Goal: Task Accomplishment & Management: Manage account settings

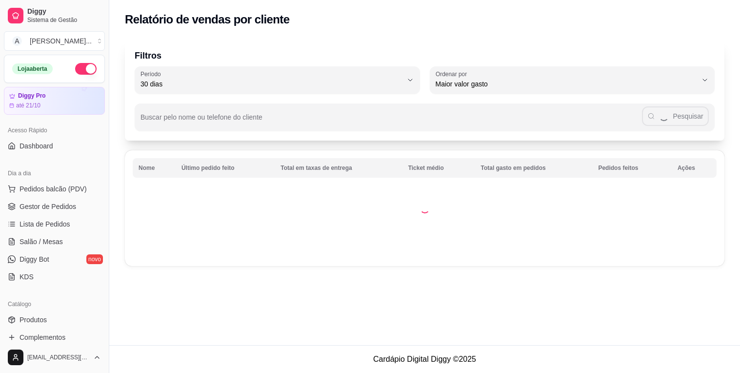
select select "30"
select select "HIGHEST_TOTAL_SPENT_WITH_ORDERS"
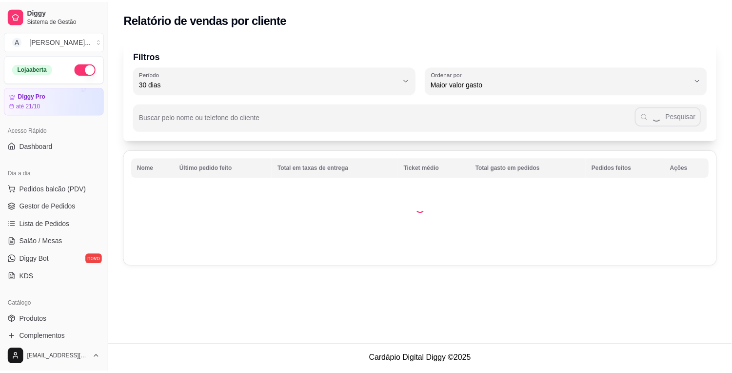
scroll to position [217, 0]
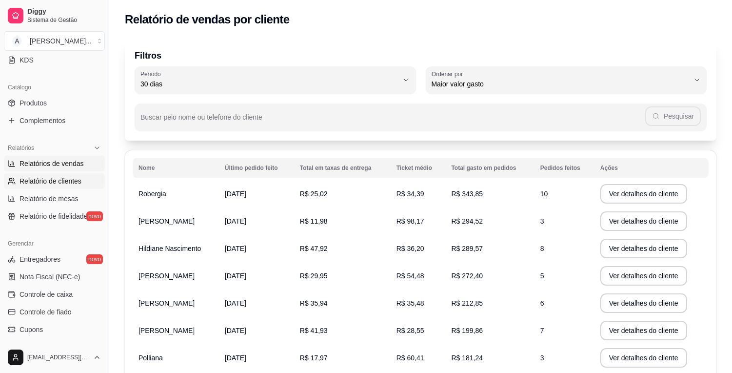
click at [72, 160] on span "Relatórios de vendas" at bounding box center [52, 164] width 64 height 10
select select "ALL"
select select "0"
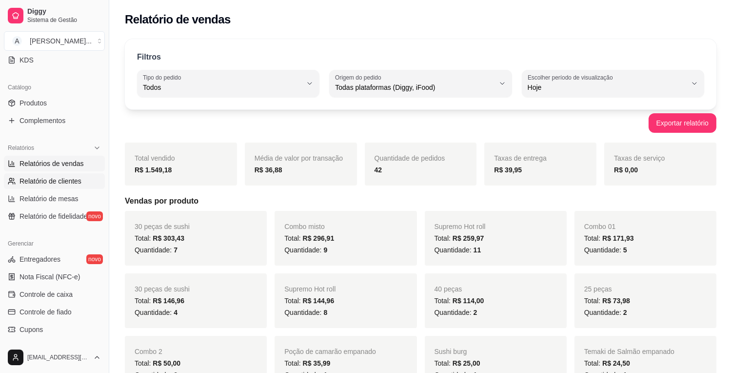
click at [60, 181] on span "Relatório de clientes" at bounding box center [51, 181] width 62 height 10
select select "30"
select select "HIGHEST_TOTAL_SPENT_WITH_ORDERS"
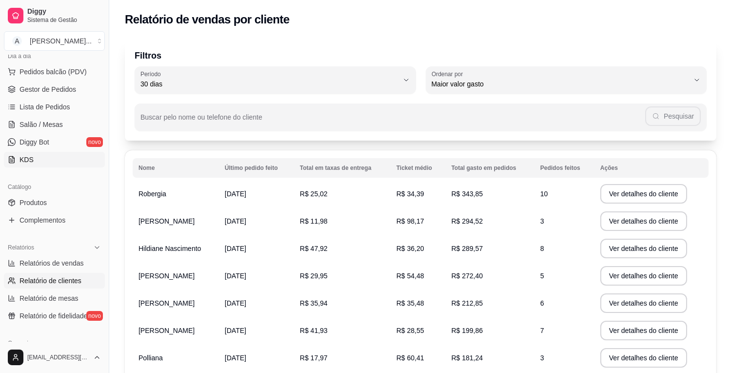
scroll to position [108, 0]
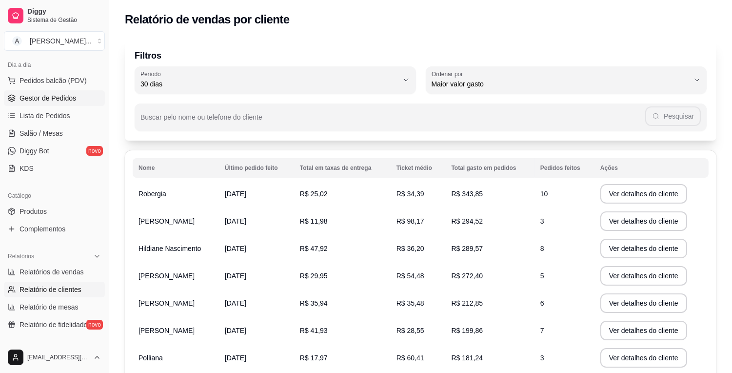
click at [67, 100] on span "Gestor de Pedidos" at bounding box center [48, 98] width 57 height 10
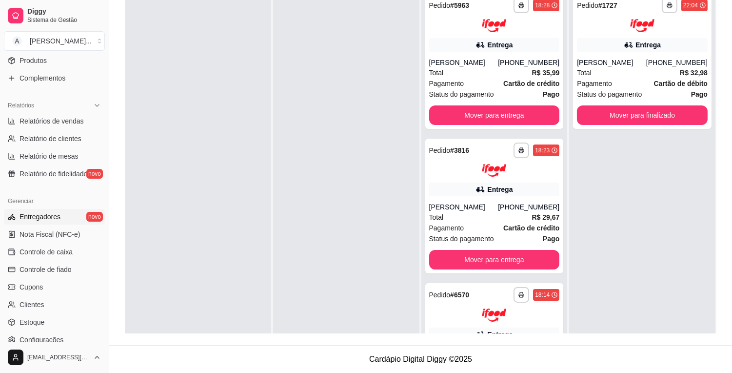
scroll to position [275, 0]
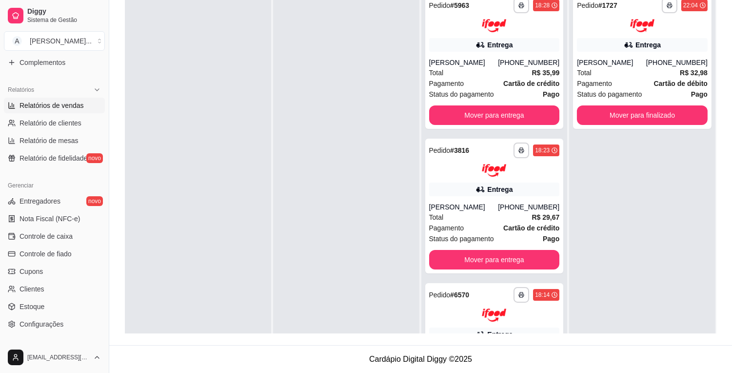
click at [71, 102] on span "Relatórios de vendas" at bounding box center [52, 105] width 64 height 10
select select "ALL"
select select "0"
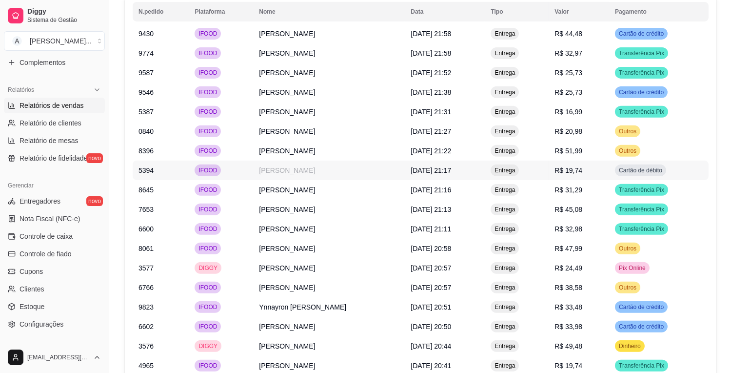
scroll to position [759, 0]
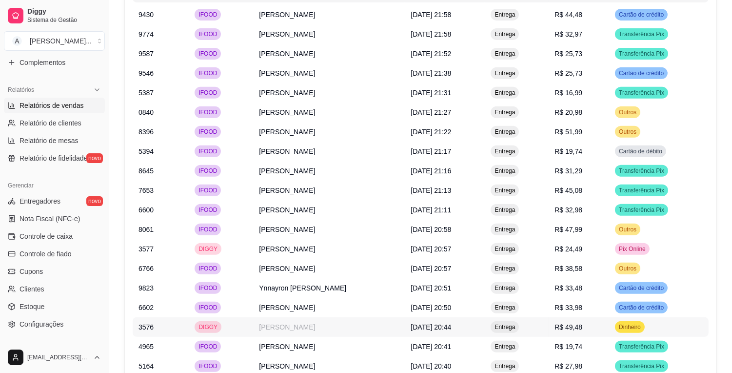
click at [598, 328] on td "R$ 49,48" at bounding box center [579, 327] width 60 height 20
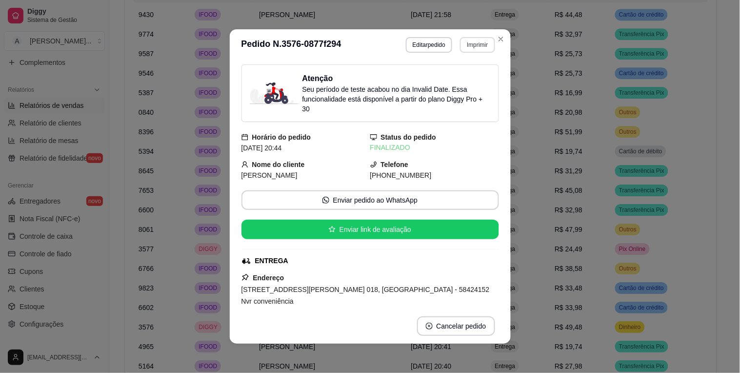
click at [472, 46] on button "Imprimir" at bounding box center [477, 45] width 35 height 16
click at [465, 78] on button "IMPRESSORA" at bounding box center [457, 80] width 71 height 16
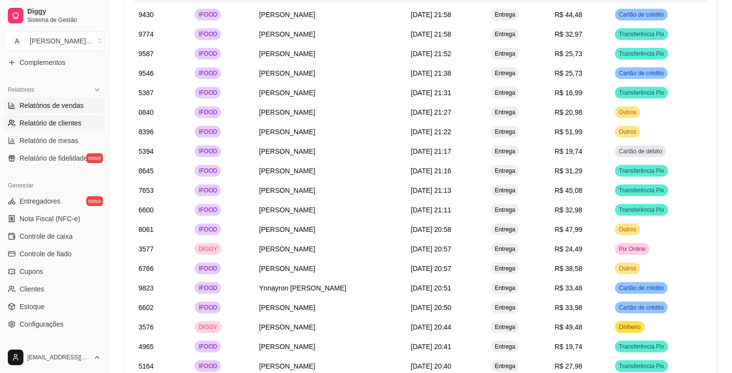
click at [67, 118] on span "Relatório de clientes" at bounding box center [51, 123] width 62 height 10
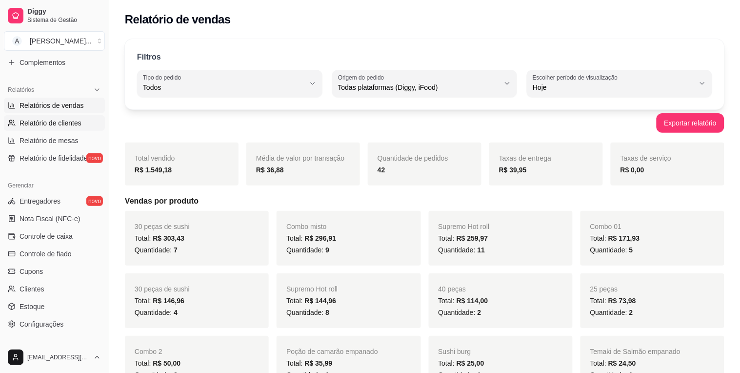
select select "30"
select select "HIGHEST_TOTAL_SPENT_WITH_ORDERS"
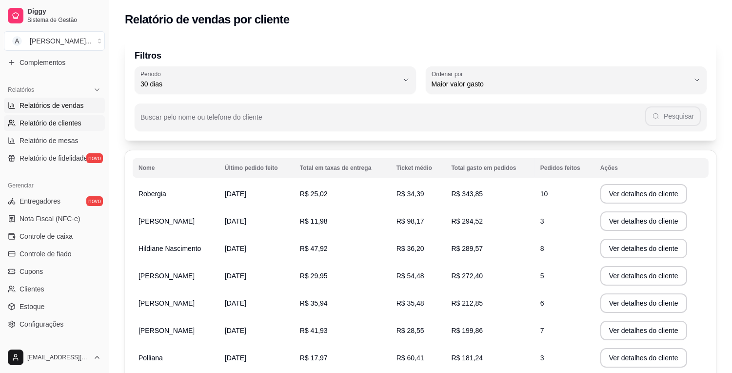
click at [90, 108] on link "Relatórios de vendas" at bounding box center [54, 106] width 101 height 16
select select "ALL"
select select "0"
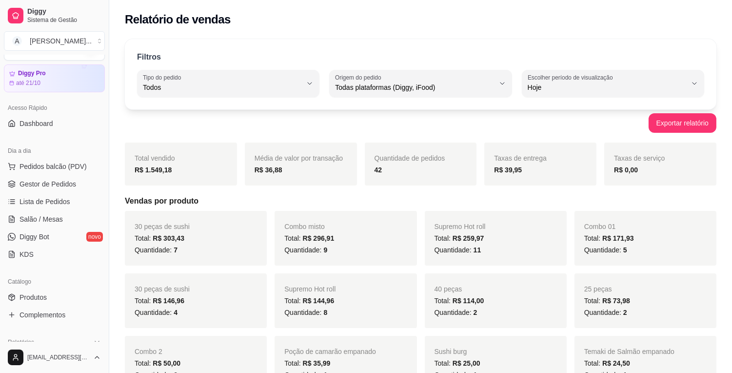
scroll to position [3, 0]
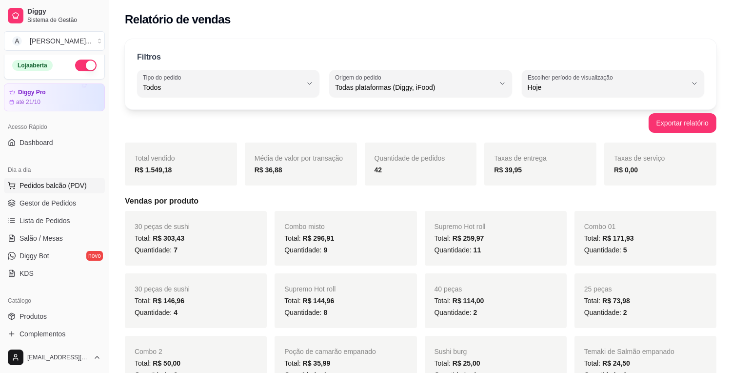
click at [50, 182] on span "Pedidos balcão (PDV)" at bounding box center [53, 186] width 67 height 10
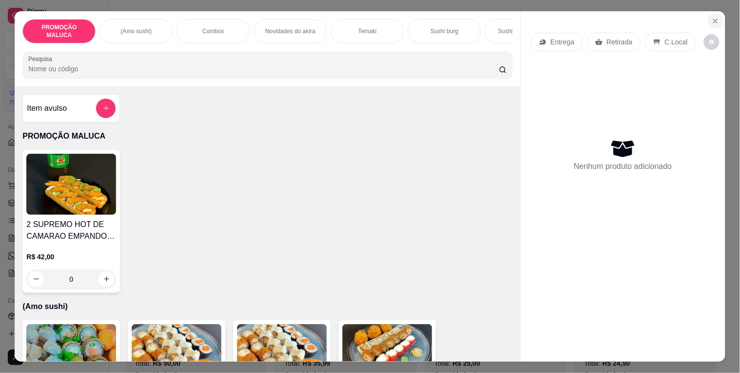
click at [708, 17] on button "Close" at bounding box center [716, 21] width 16 height 16
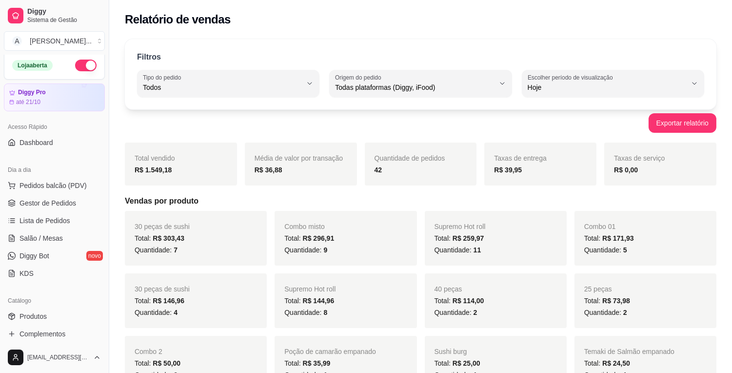
click at [65, 177] on div "Dia a dia" at bounding box center [54, 170] width 101 height 16
click at [61, 181] on span "Pedidos balcão (PDV)" at bounding box center [53, 186] width 67 height 10
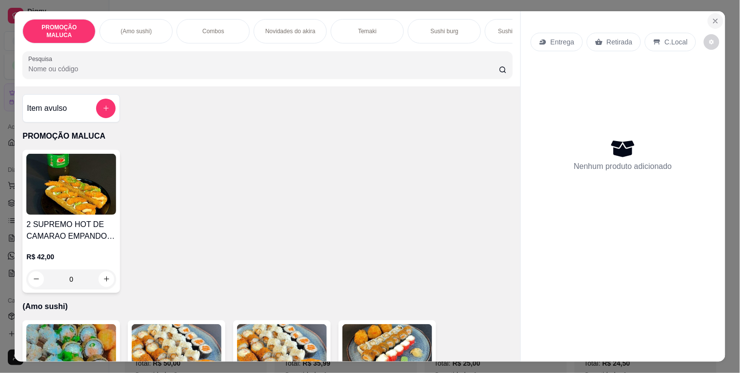
click at [714, 20] on icon "Close" at bounding box center [716, 21] width 8 height 8
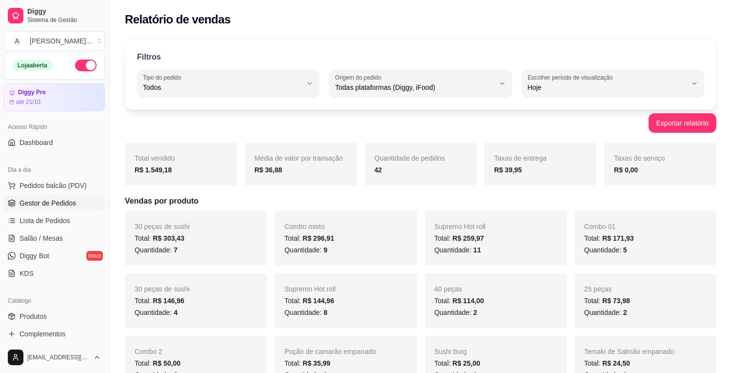
click at [51, 204] on span "Gestor de Pedidos" at bounding box center [48, 203] width 57 height 10
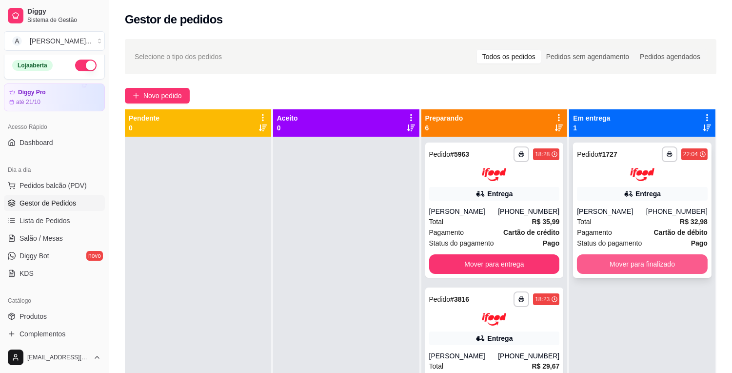
click at [618, 262] on button "Mover para finalizado" at bounding box center [642, 264] width 131 height 20
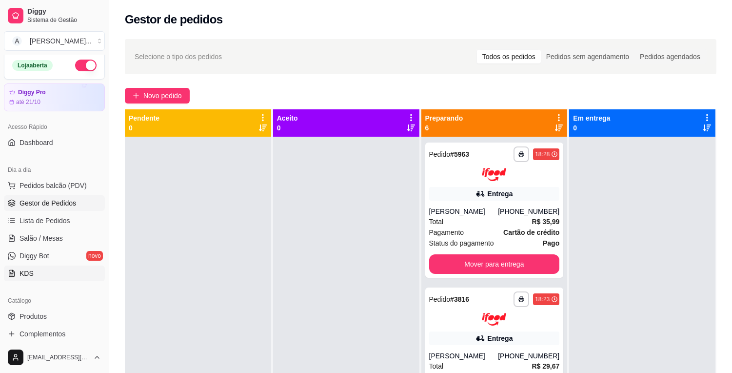
click at [60, 274] on link "KDS" at bounding box center [54, 273] width 101 height 16
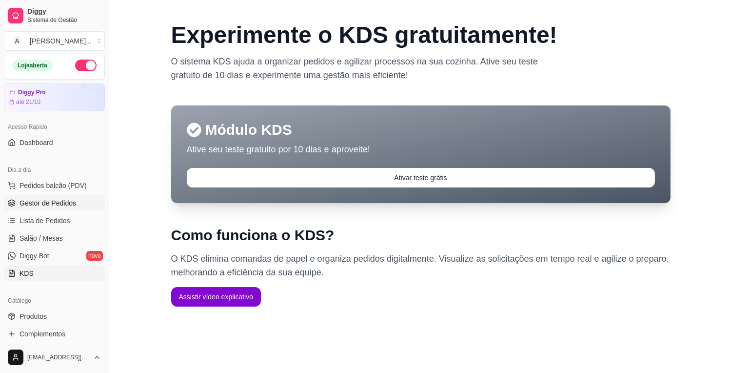
click at [91, 199] on link "Gestor de Pedidos" at bounding box center [54, 203] width 101 height 16
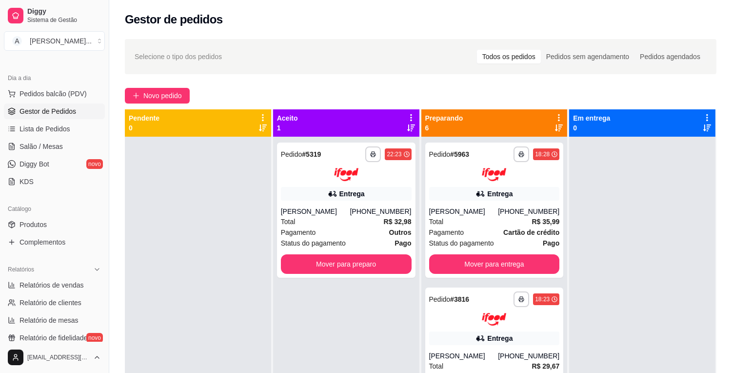
scroll to position [112, 0]
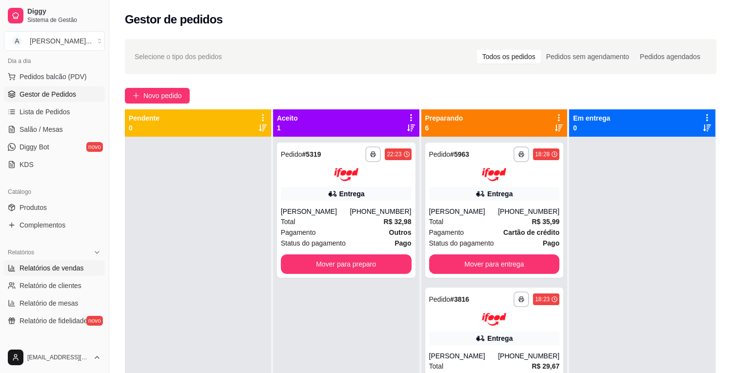
click at [80, 265] on span "Relatórios de vendas" at bounding box center [52, 268] width 64 height 10
select select "ALL"
select select "0"
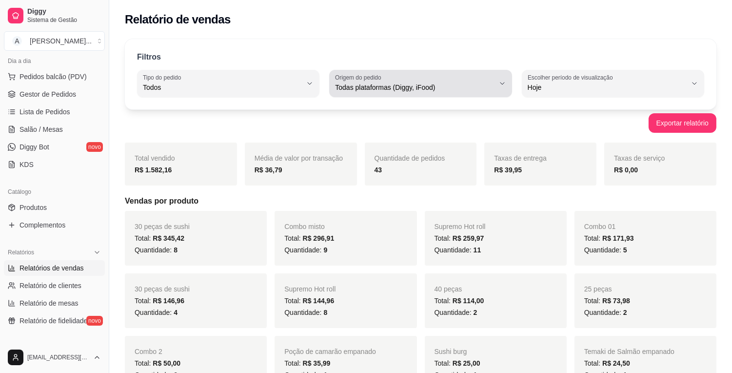
click at [420, 90] on span "Todas plataformas (Diggy, iFood)" at bounding box center [414, 87] width 159 height 10
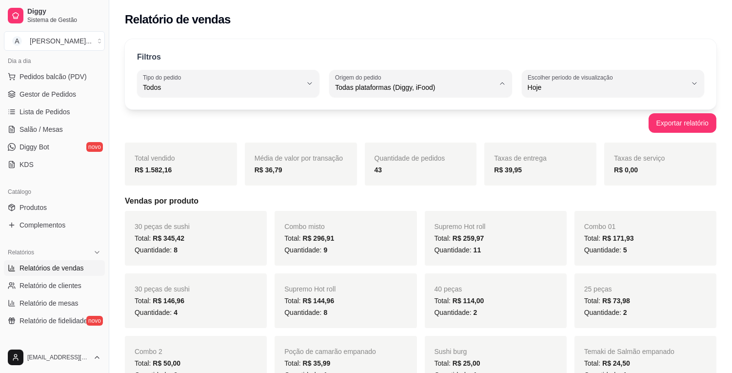
click at [400, 130] on span "Diggy" at bounding box center [416, 126] width 151 height 9
type input "DIGGY"
select select "DIGGY"
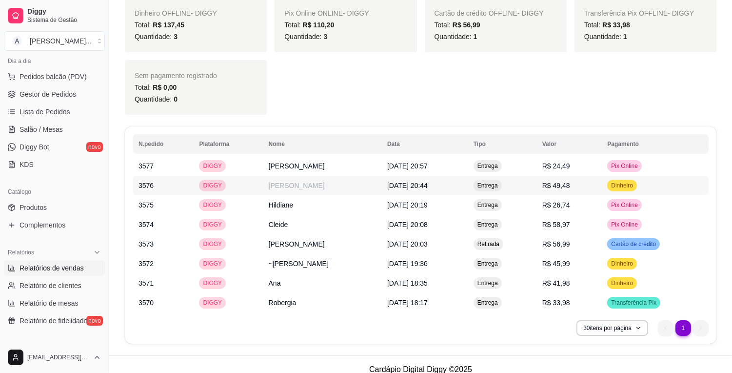
scroll to position [305, 0]
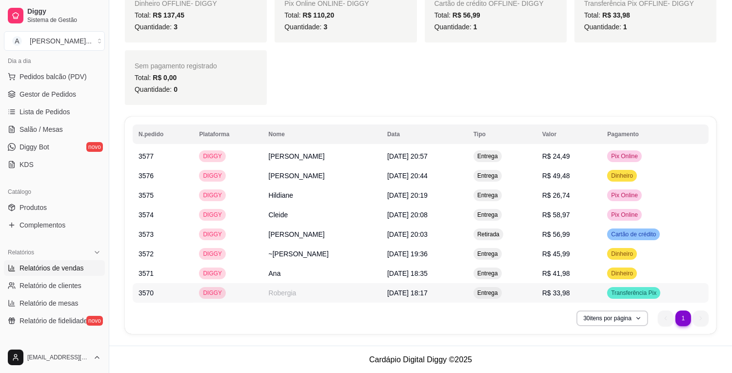
click at [662, 288] on td "Transferência Pix" at bounding box center [655, 293] width 107 height 20
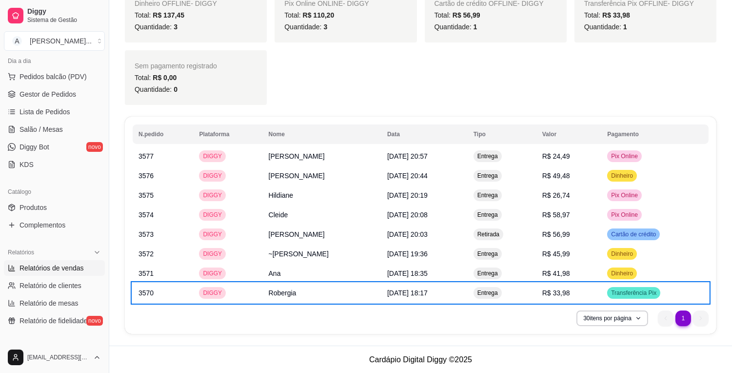
click at [74, 85] on ul "Pedidos balcão (PDV) Gestor de Pedidos Lista de Pedidos Salão / Mesas Diggy Bot…" at bounding box center [54, 120] width 101 height 103
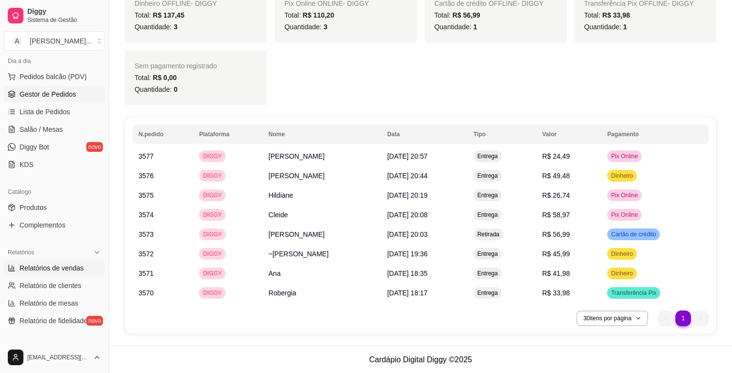
click at [75, 93] on link "Gestor de Pedidos" at bounding box center [54, 94] width 101 height 16
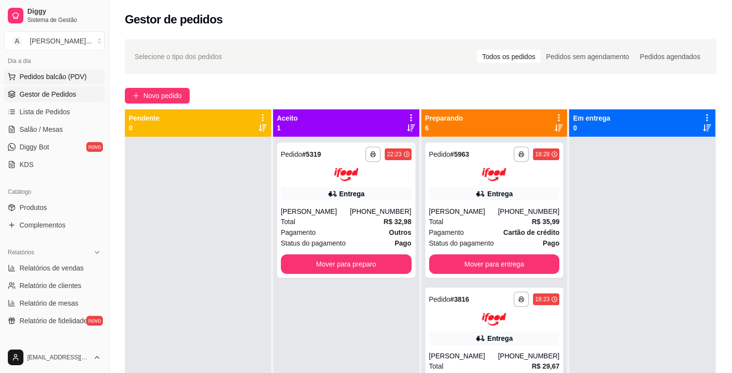
click at [71, 81] on span "Pedidos balcão (PDV)" at bounding box center [53, 77] width 67 height 10
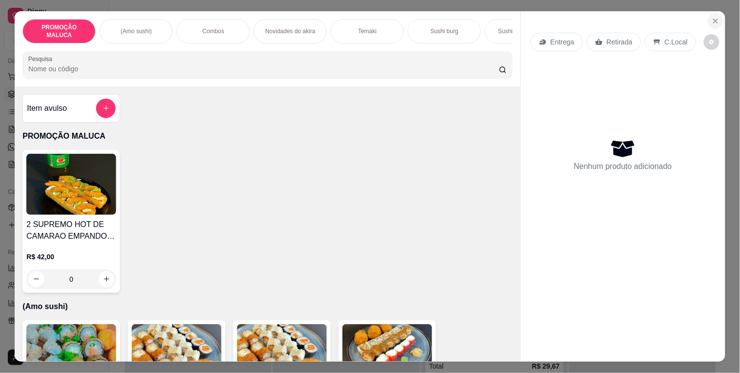
click at [714, 13] on button "Close" at bounding box center [716, 21] width 16 height 16
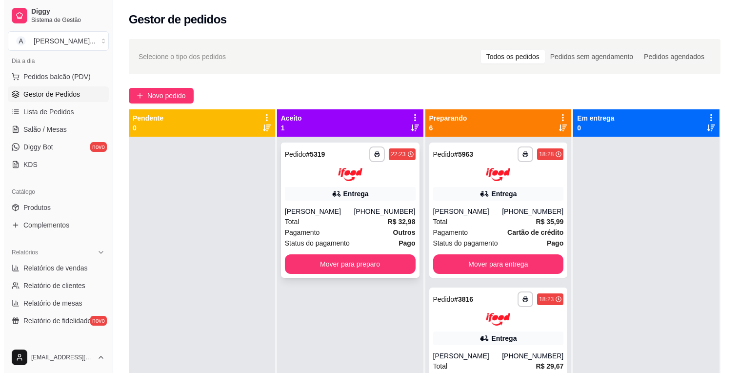
scroll to position [27, 0]
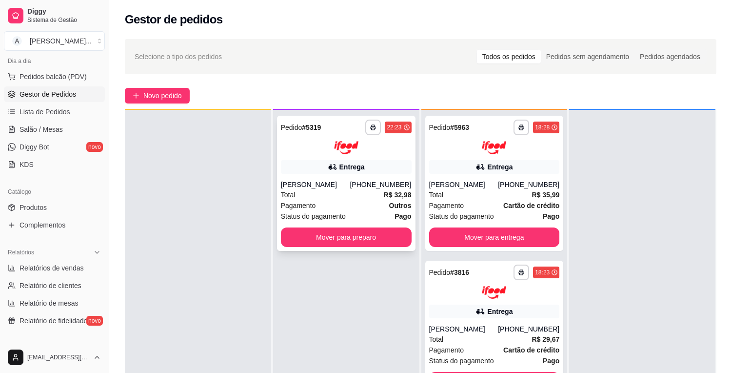
click at [376, 200] on div "Total R$ 32,98" at bounding box center [346, 194] width 131 height 11
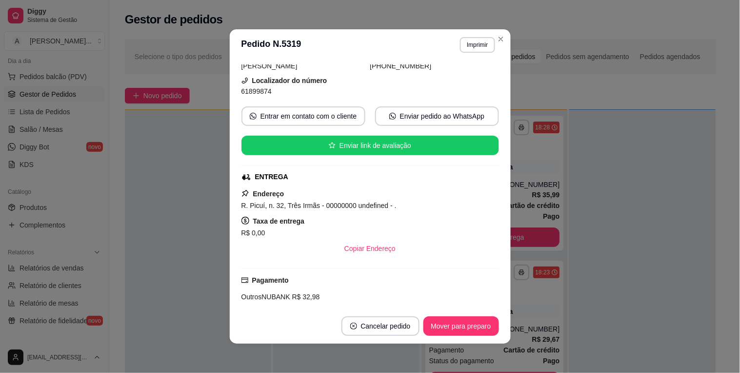
scroll to position [108, 0]
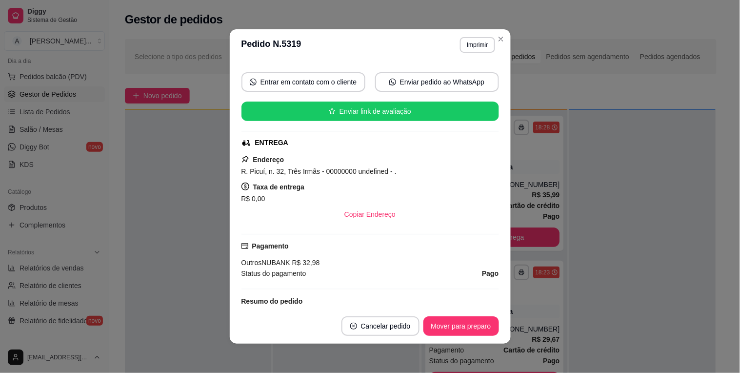
click at [387, 173] on div "R. Picuí, n. 32, Três Irmãs - 00000000 undefined - ." at bounding box center [370, 171] width 258 height 12
copy span "R. Picuí, n. 32, Três Irmãs - 00000000 undefined - ."
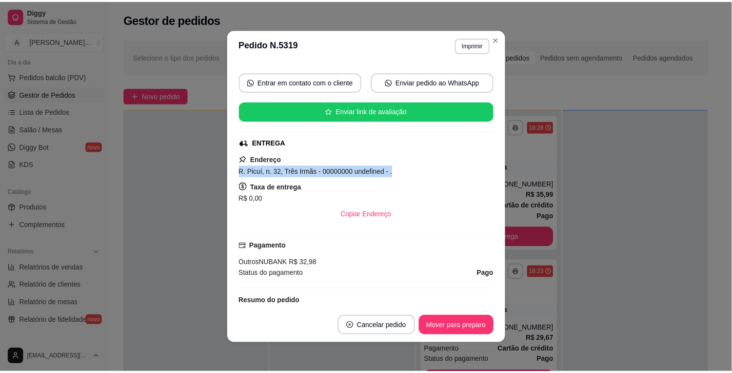
scroll to position [2, 0]
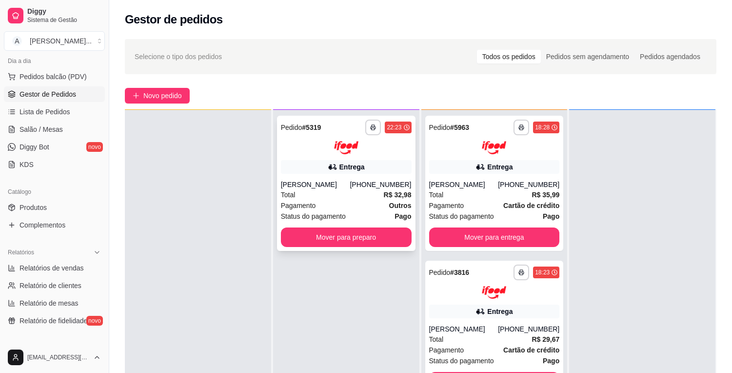
click at [369, 189] on div "[PHONE_NUMBER]" at bounding box center [380, 185] width 61 height 10
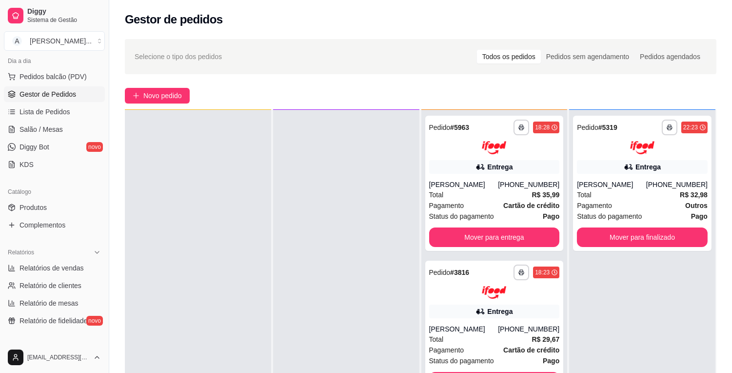
click at [655, 276] on div "**********" at bounding box center [642, 296] width 146 height 373
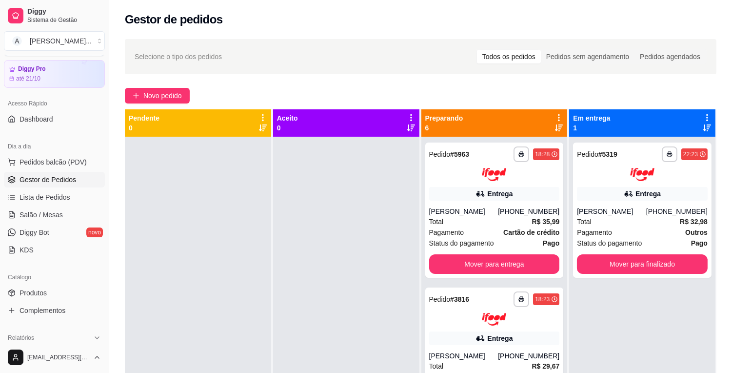
scroll to position [0, 0]
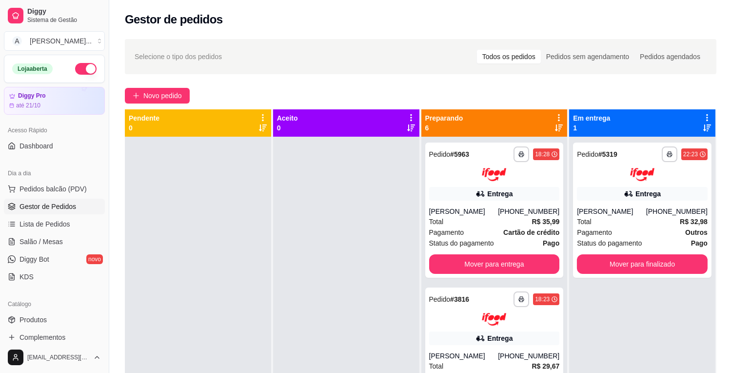
click at [76, 66] on button "button" at bounding box center [85, 69] width 21 height 12
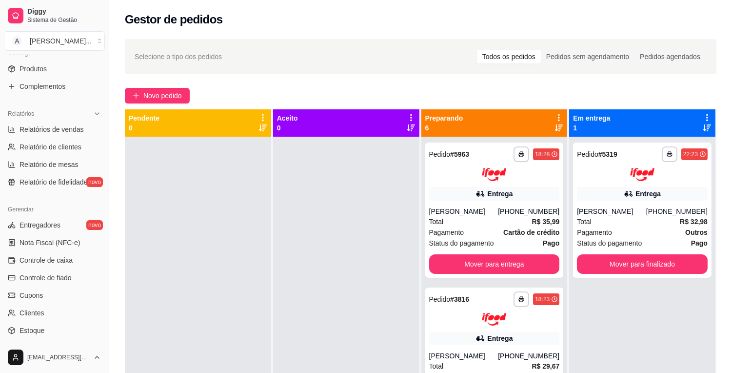
scroll to position [329, 0]
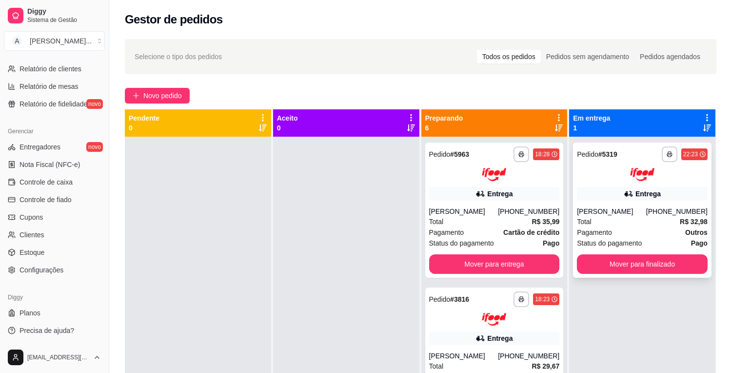
click at [655, 216] on div "[PHONE_NUMBER]" at bounding box center [676, 211] width 61 height 10
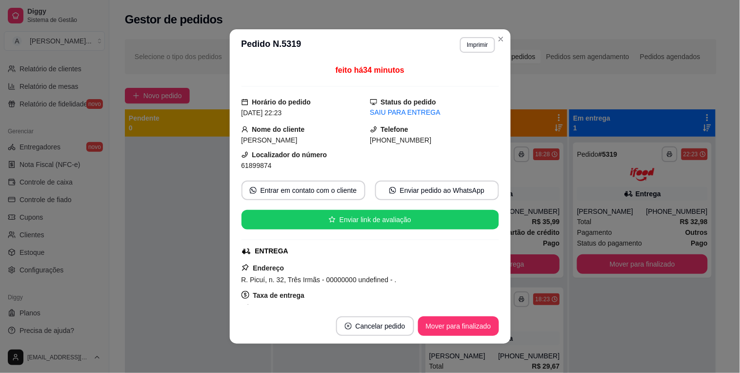
click at [445, 335] on button "Mover para finalizado" at bounding box center [458, 326] width 81 height 20
click at [445, 335] on div "Mover para finalizado" at bounding box center [451, 326] width 95 height 20
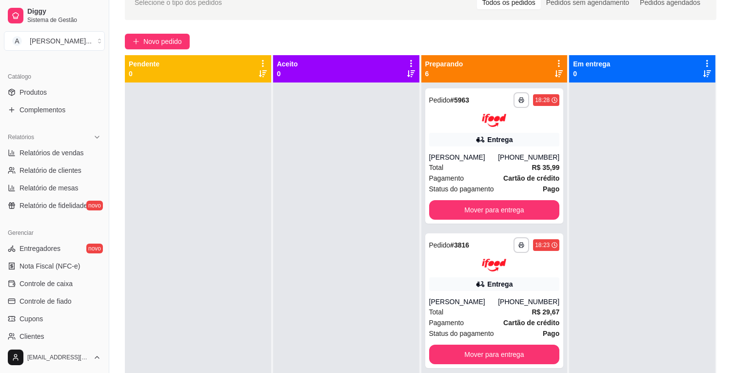
scroll to position [221, 0]
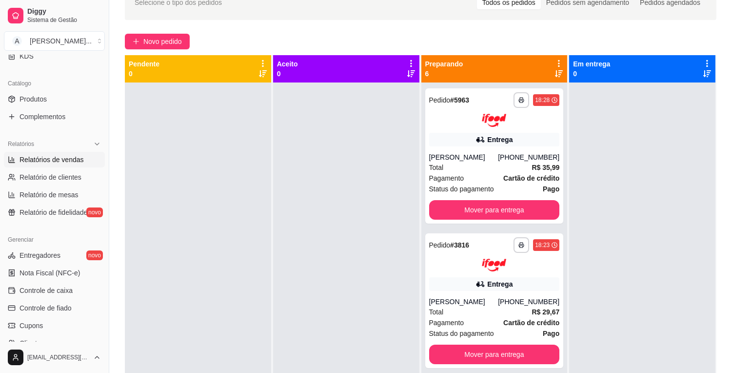
click at [81, 154] on link "Relatórios de vendas" at bounding box center [54, 160] width 101 height 16
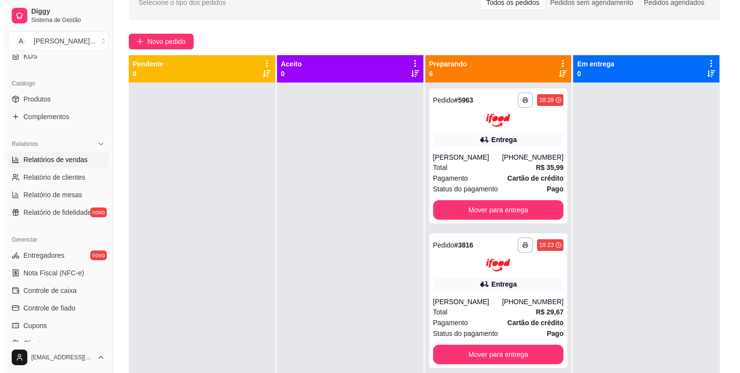
select select "ALL"
select select "0"
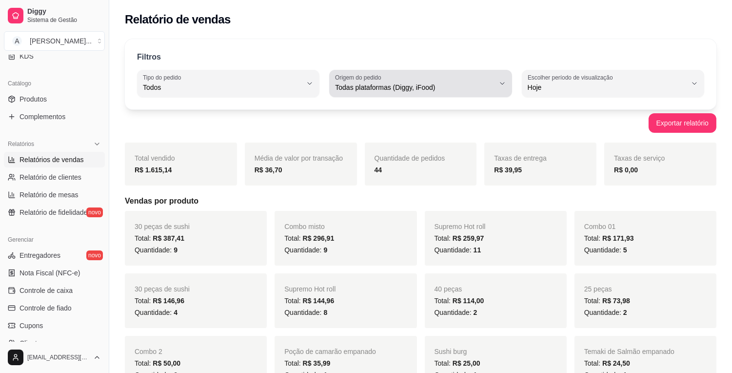
click at [452, 91] on span "Todas plataformas (Diggy, iFood)" at bounding box center [414, 87] width 159 height 10
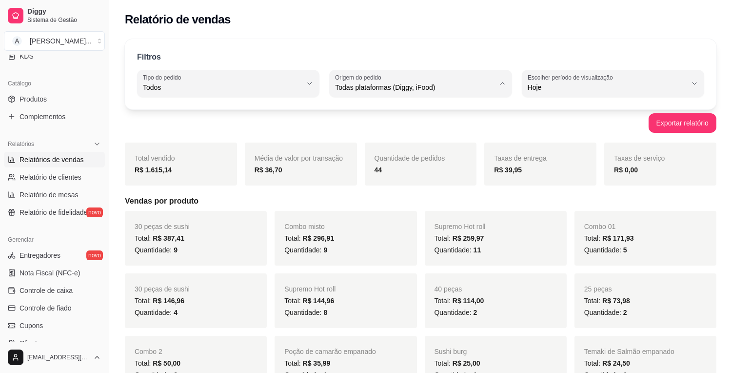
click at [420, 141] on span "iFood" at bounding box center [416, 142] width 151 height 9
type input "IFOOD"
select select "IFOOD"
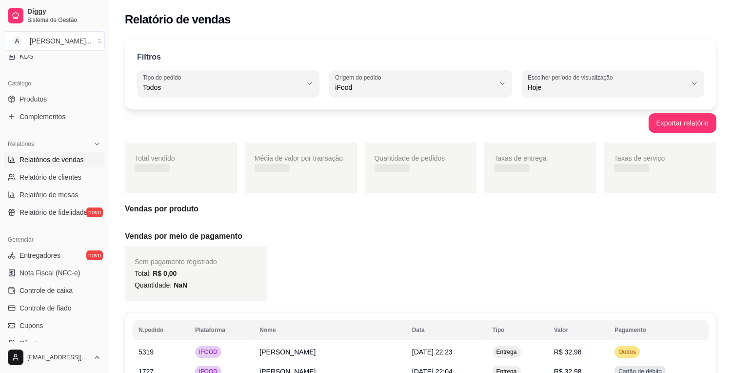
scroll to position [9, 0]
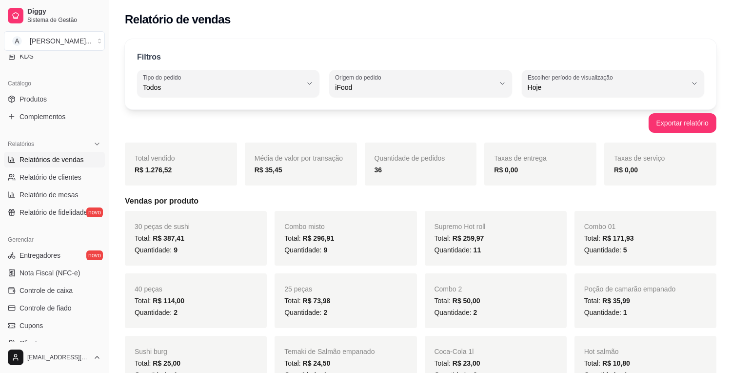
click at [708, 255] on div "Combo 01 Total: R$ 171,93 Quantidade: 5" at bounding box center [646, 238] width 142 height 55
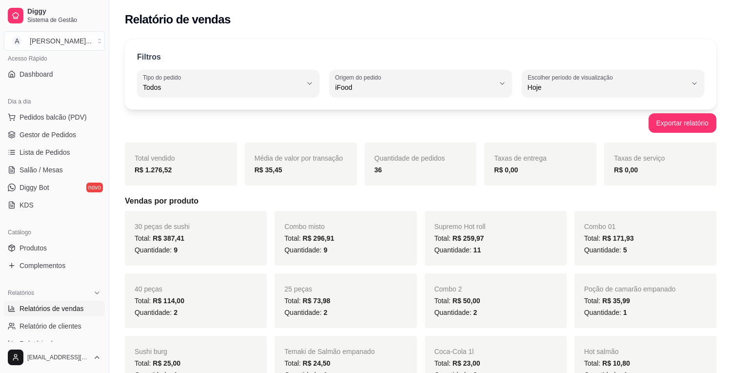
scroll to position [58, 0]
